Goal: Information Seeking & Learning: Learn about a topic

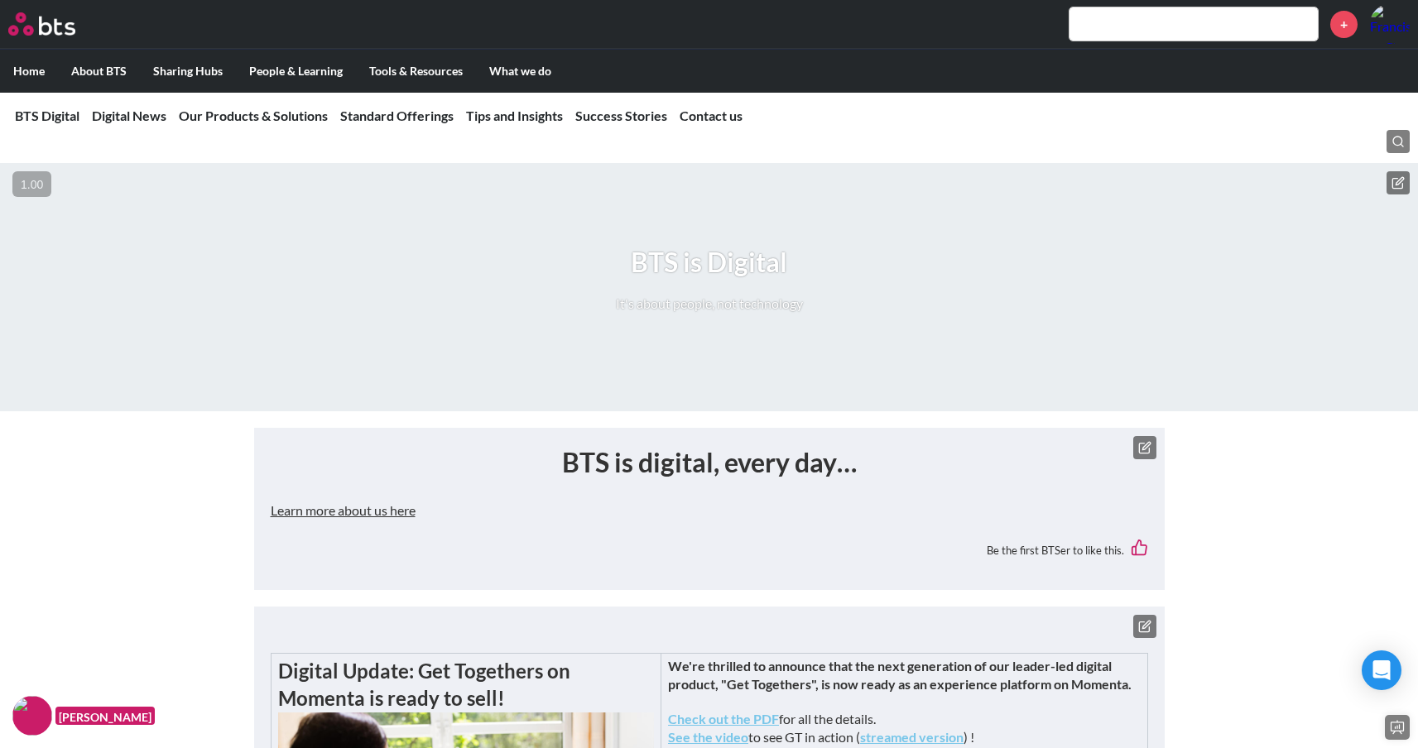
click at [27, 65] on label "Home" at bounding box center [29, 71] width 58 height 43
click at [0, 0] on input "Home" at bounding box center [0, 0] width 0 height 0
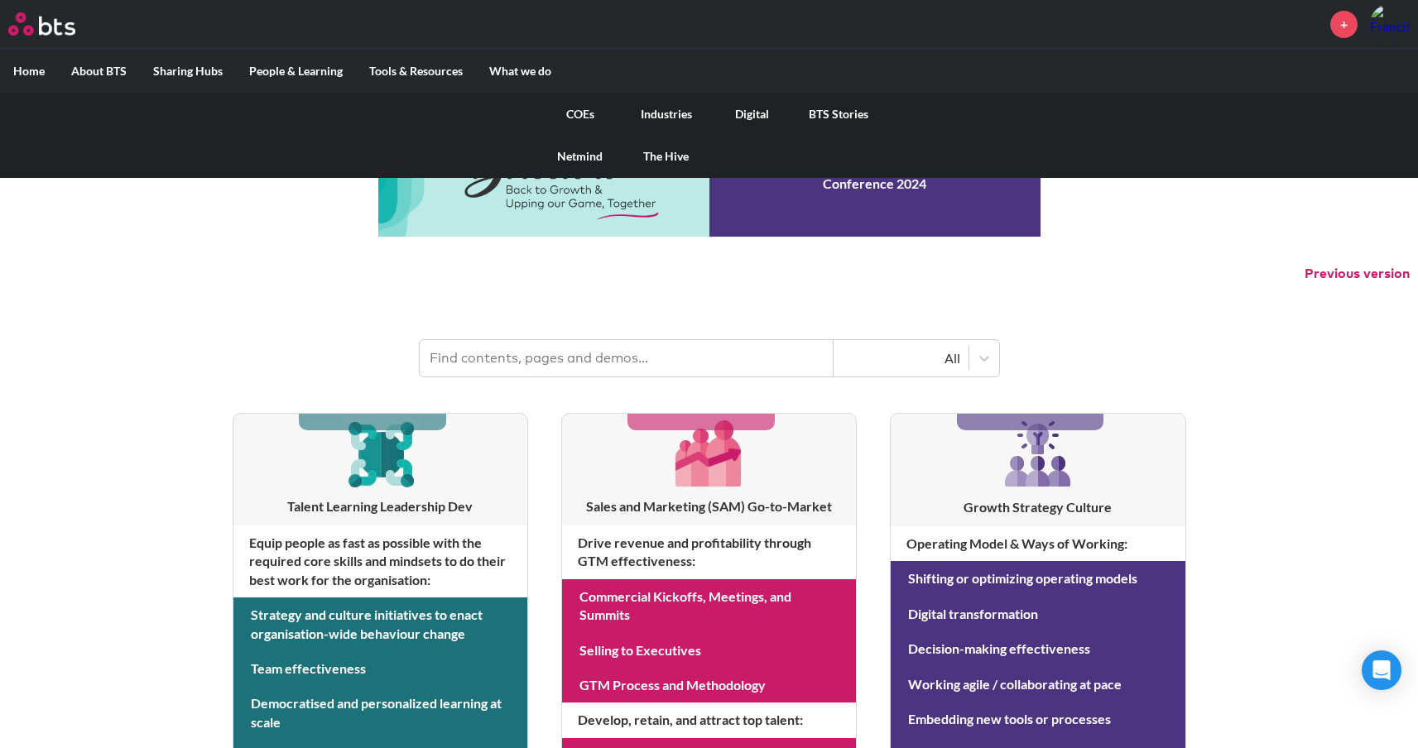
click at [587, 116] on link "COEs" at bounding box center [580, 114] width 86 height 43
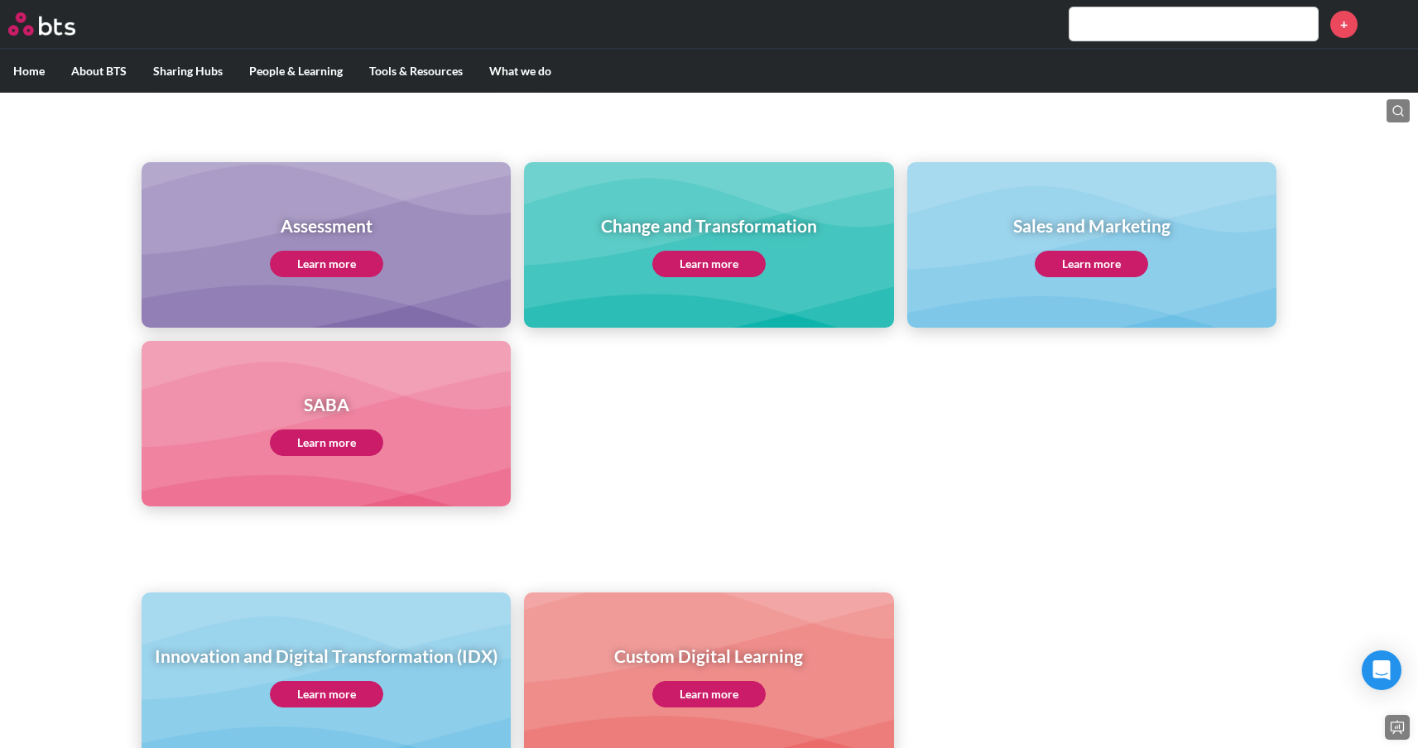
scroll to position [666, 0]
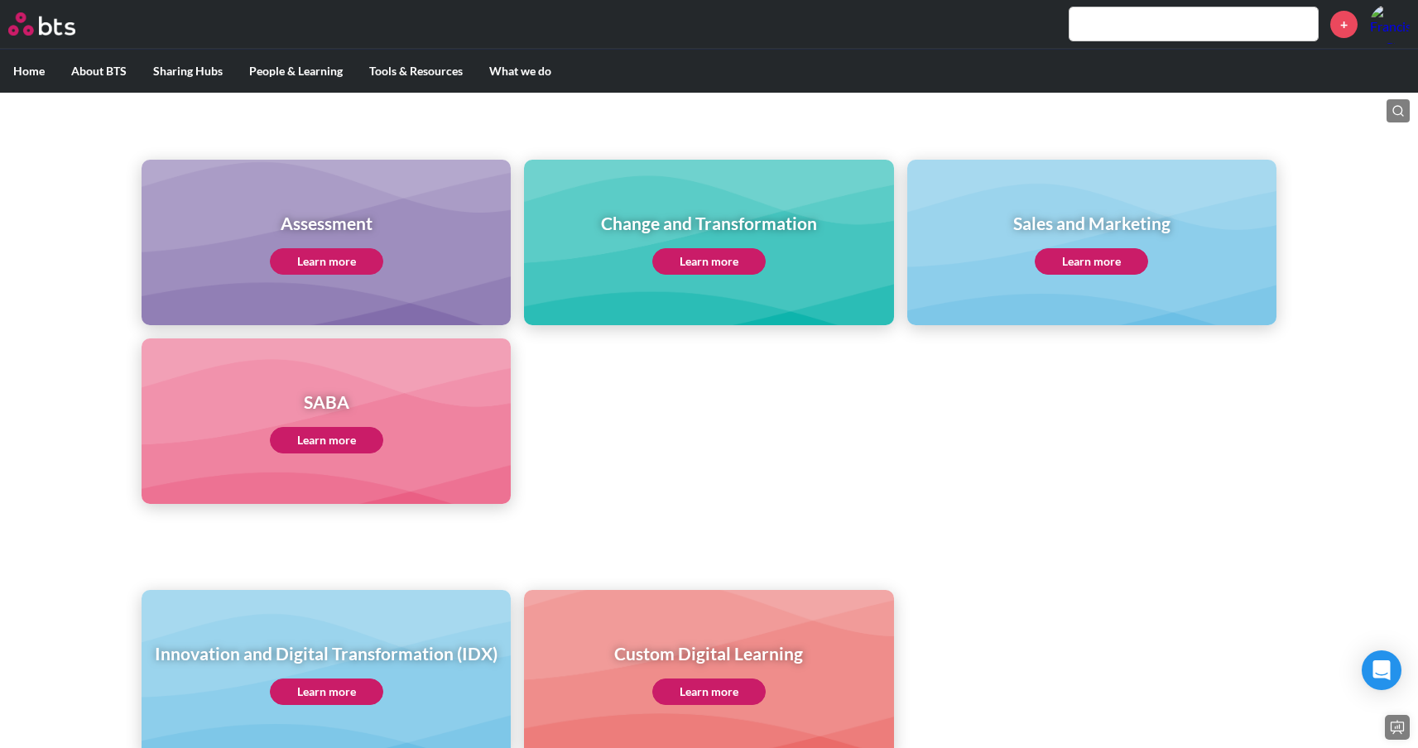
click at [315, 456] on div "SABA Learn more" at bounding box center [326, 422] width 369 height 166
click at [319, 440] on link "Learn more" at bounding box center [326, 440] width 113 height 26
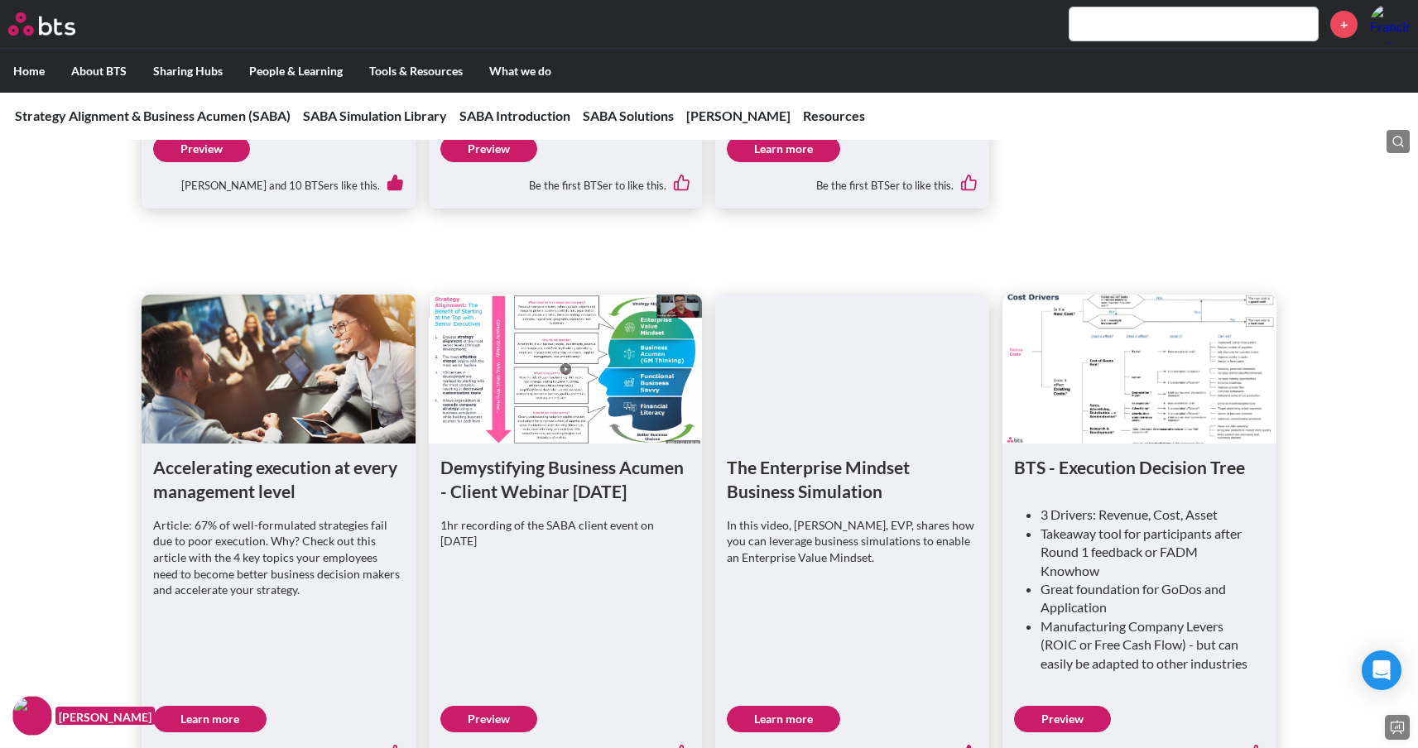
scroll to position [1274, 0]
